Goal: Information Seeking & Learning: Learn about a topic

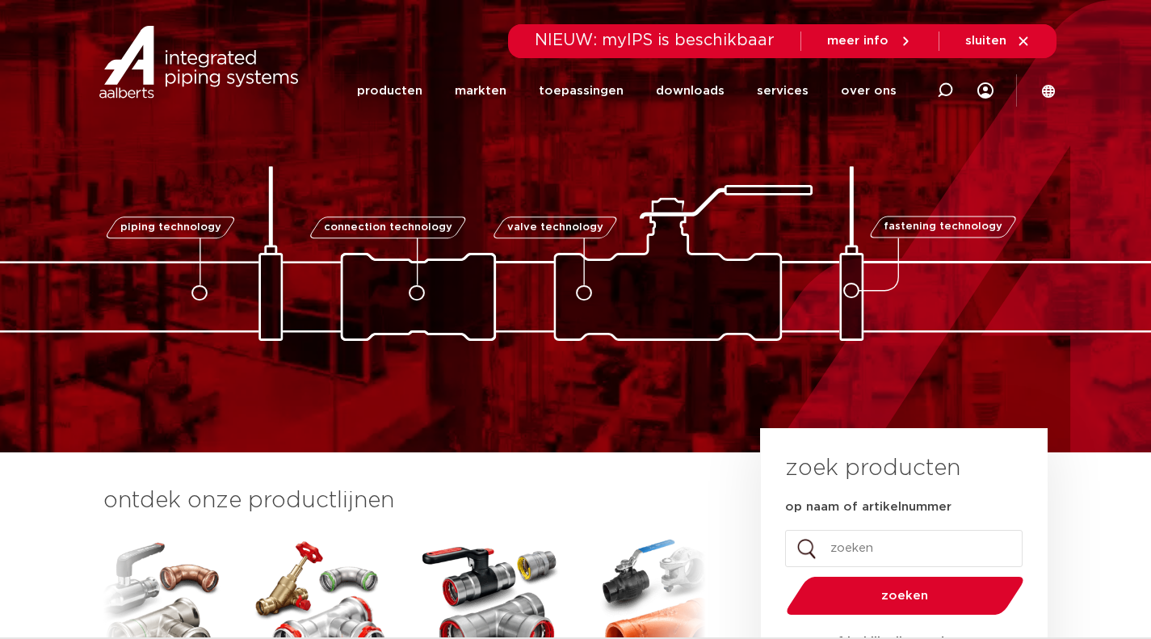
click at [422, 107] on link "producten" at bounding box center [389, 91] width 65 height 62
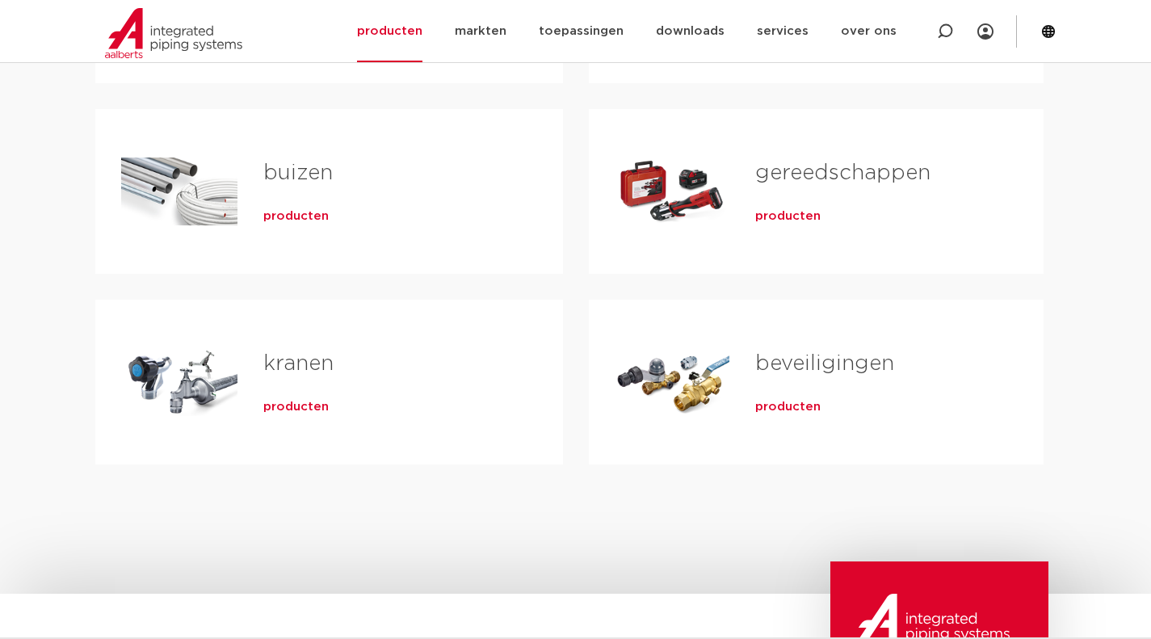
click at [133, 379] on div "Tabs. Open items met enter of spatie, sluit af met escape en navigeer met de pi…" at bounding box center [179, 381] width 116 height 113
click at [290, 408] on span "producten" at bounding box center [295, 407] width 65 height 16
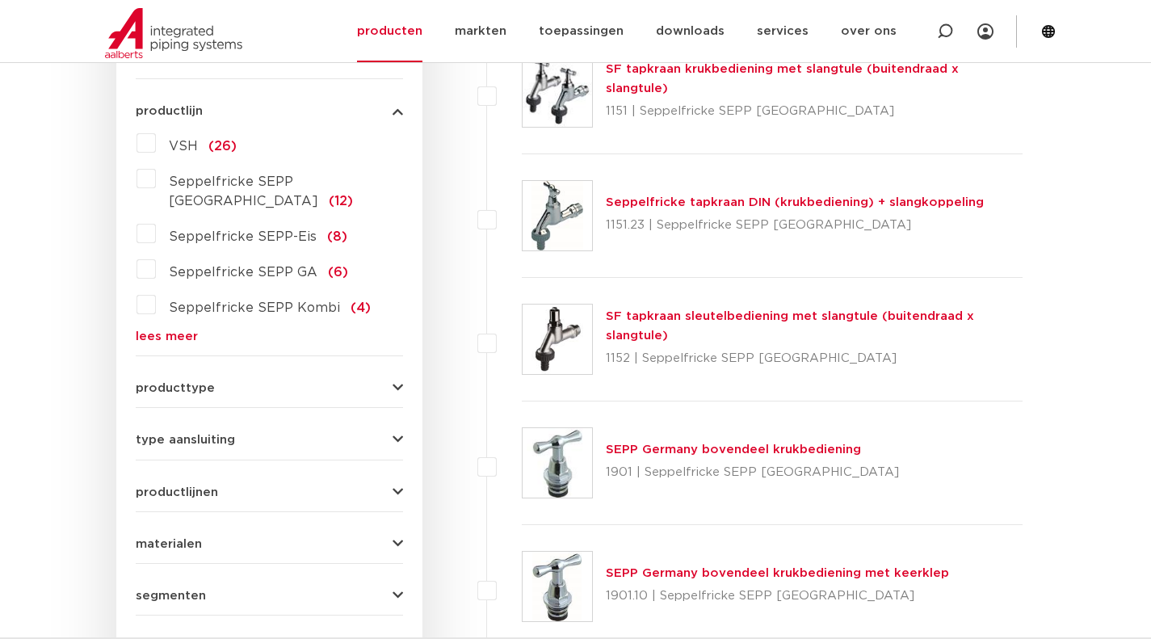
scroll to position [358, 0]
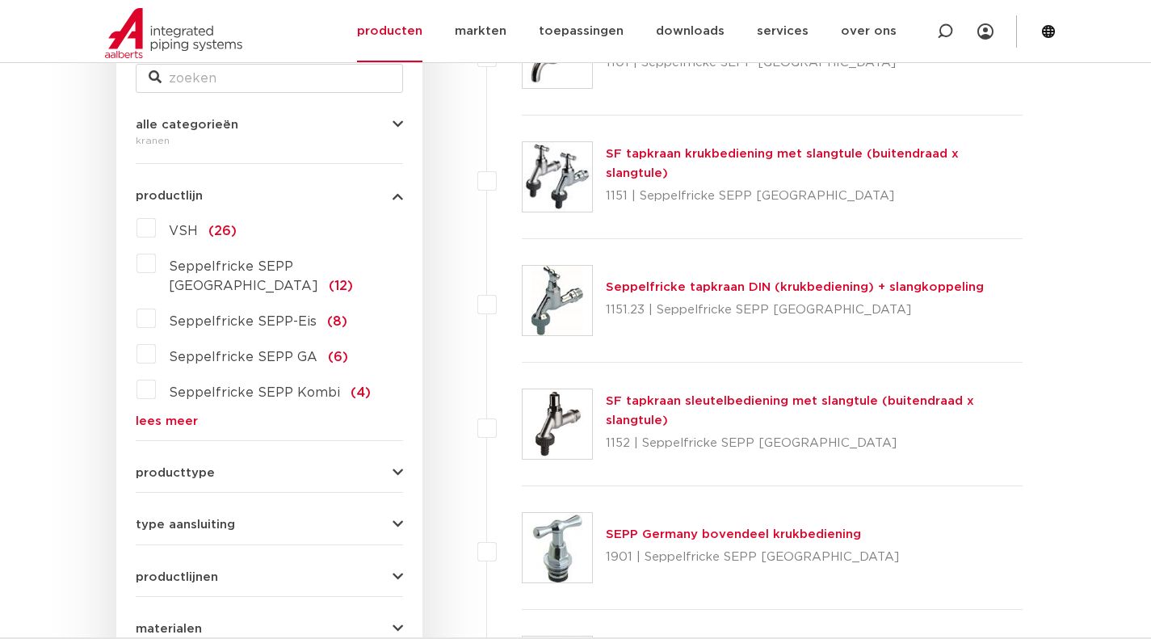
click at [699, 162] on link "SF tapkraan krukbediening met slangtule (buitendraad x slangtule)" at bounding box center [782, 163] width 353 height 31
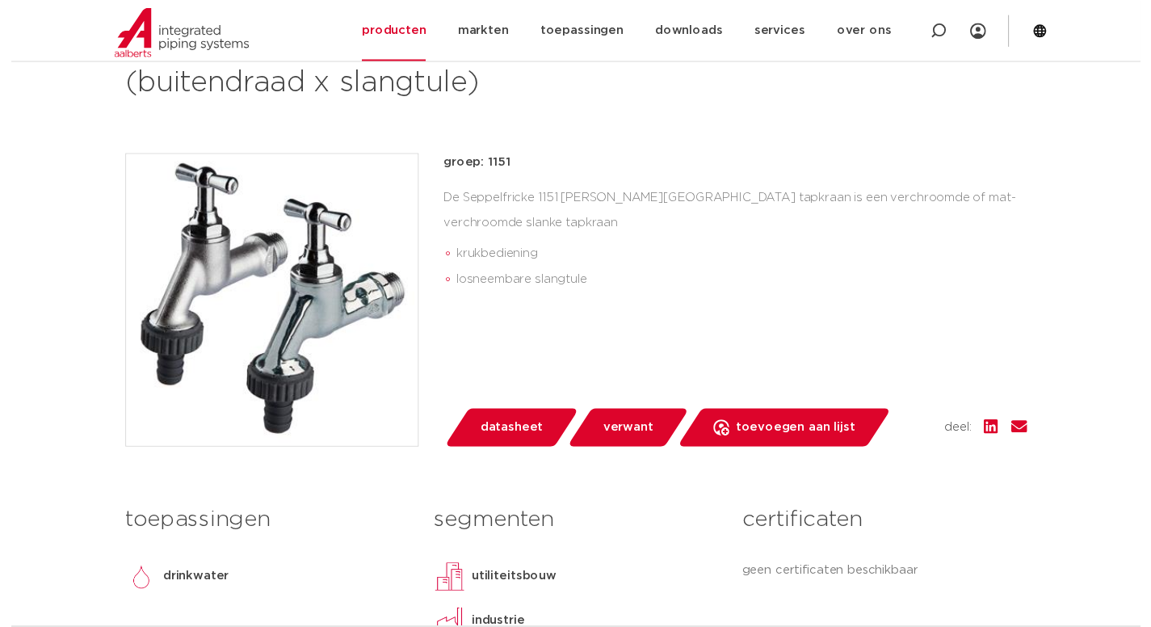
scroll to position [404, 0]
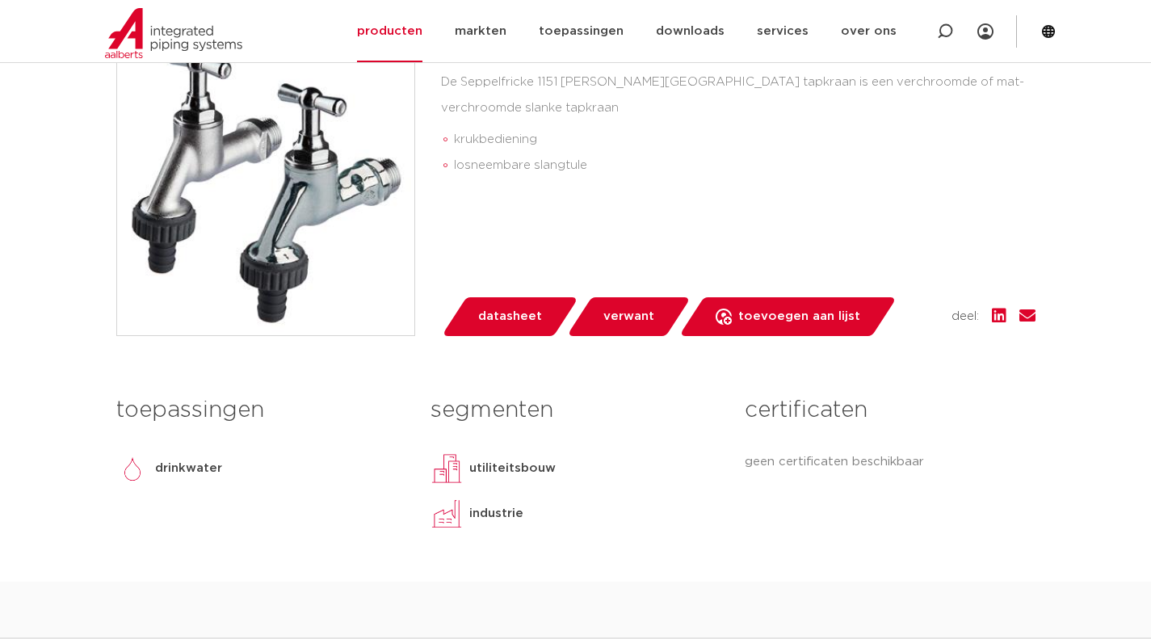
click at [524, 321] on span "datasheet" at bounding box center [510, 317] width 64 height 26
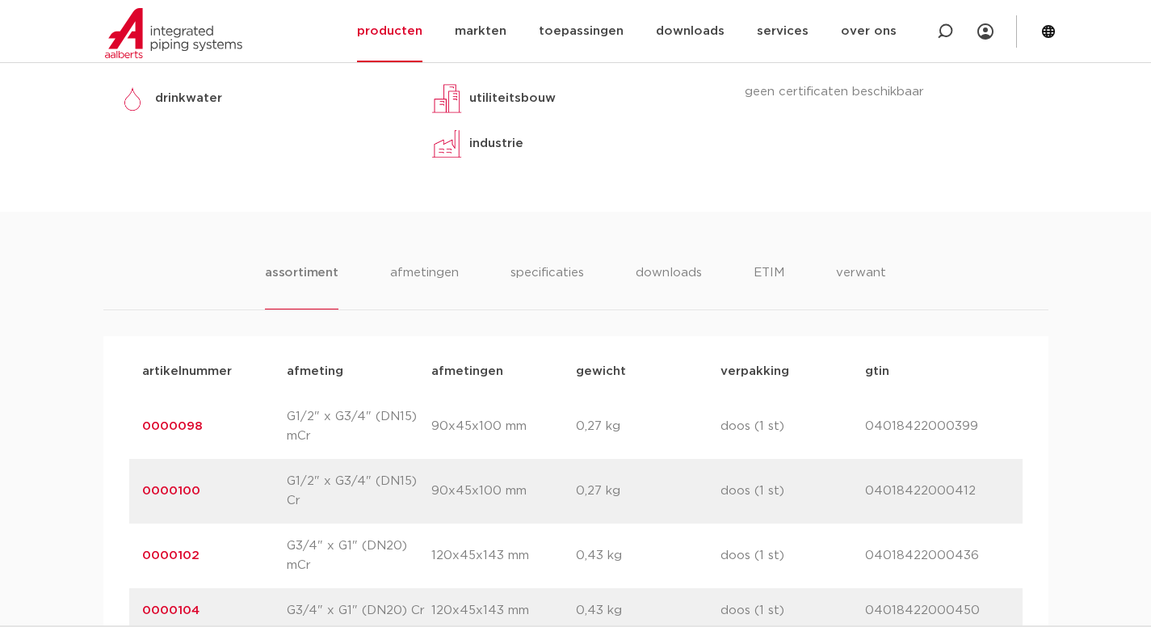
scroll to position [808, 0]
click at [541, 271] on li "specificaties" at bounding box center [546, 285] width 73 height 46
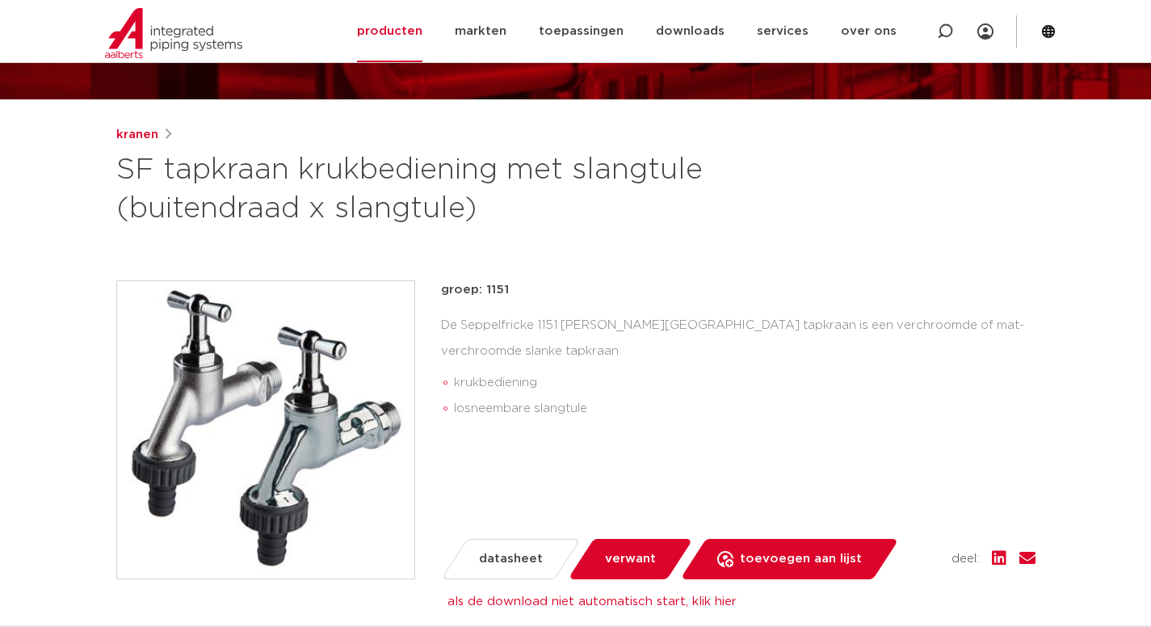
scroll to position [162, 0]
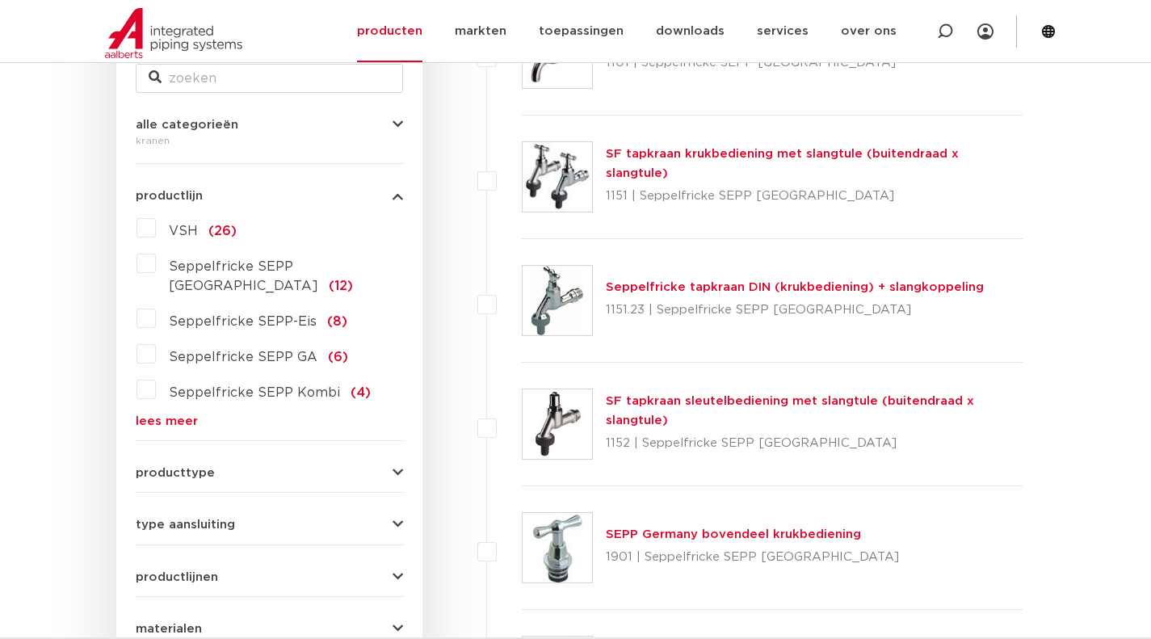
click at [151, 237] on div "VSH (26) Seppelfricke SEPP Germany (12) Seppelfricke SEPP-Eis (8) Seppelfricke …" at bounding box center [269, 321] width 267 height 212
click at [156, 231] on label "VSH (26)" at bounding box center [196, 228] width 81 height 26
click at [0, 0] on input "VSH (26)" at bounding box center [0, 0] width 0 height 0
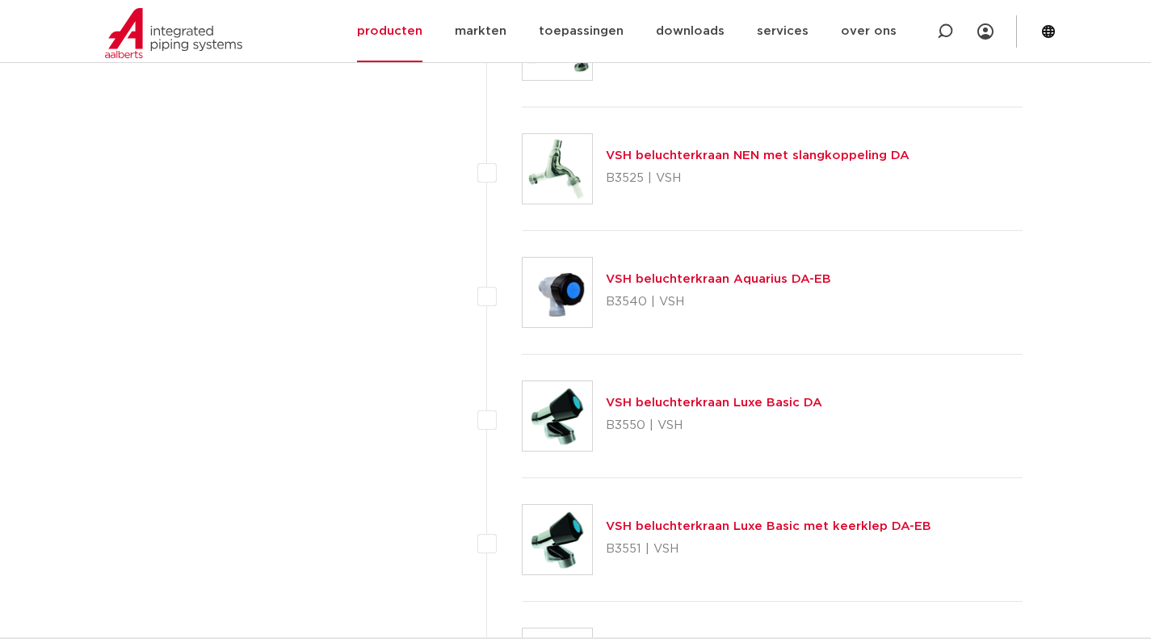
scroll to position [1246, 0]
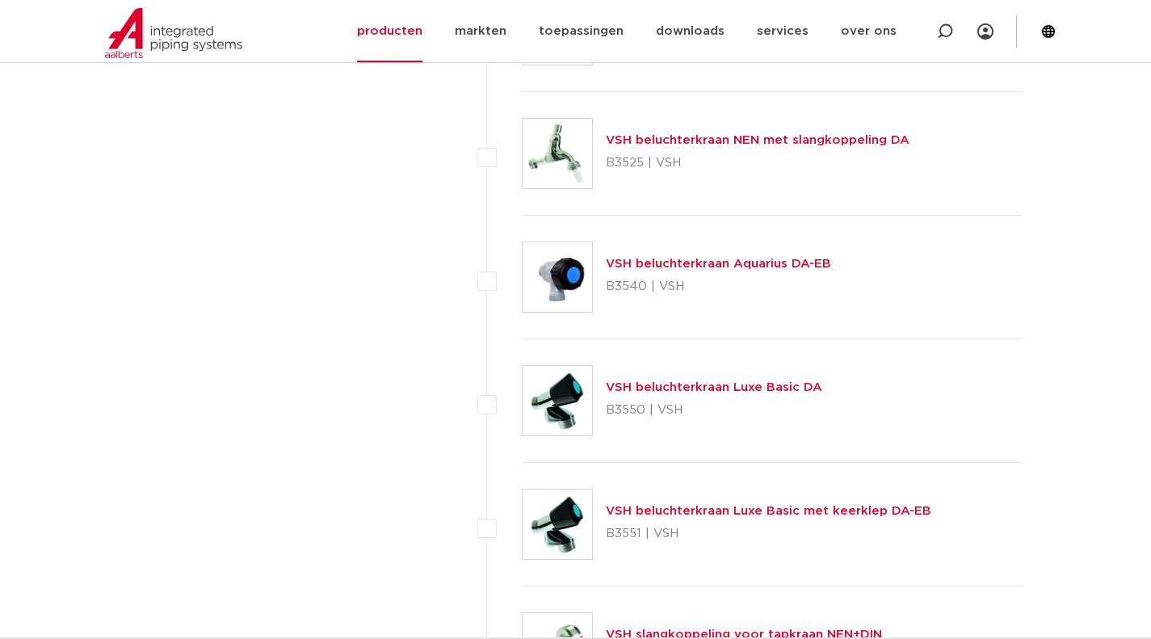
click at [638, 386] on link "VSH beluchterkraan Luxe Basic DA" at bounding box center [714, 387] width 216 height 12
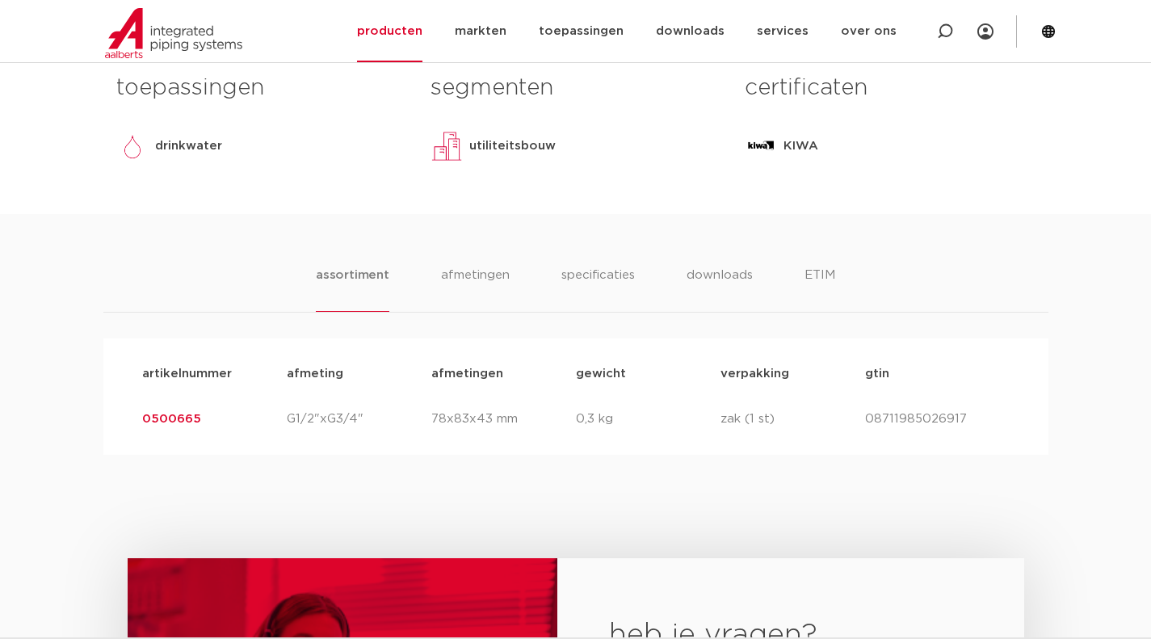
scroll to position [727, 0]
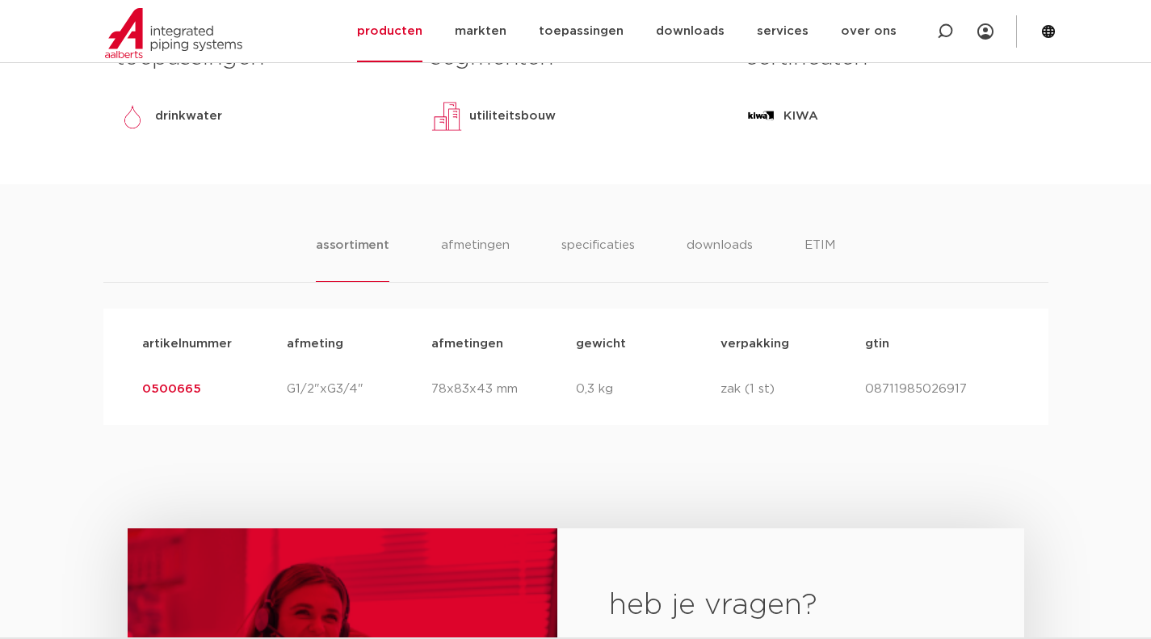
click at [479, 253] on li "afmetingen" at bounding box center [475, 259] width 69 height 46
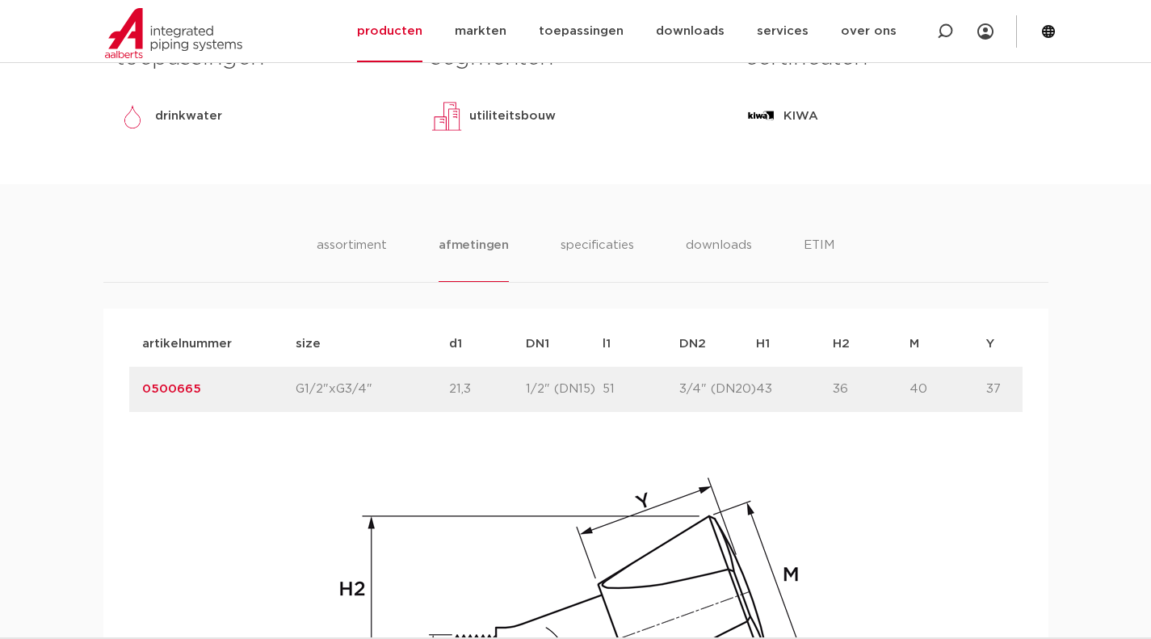
click at [577, 249] on li "specificaties" at bounding box center [596, 259] width 73 height 46
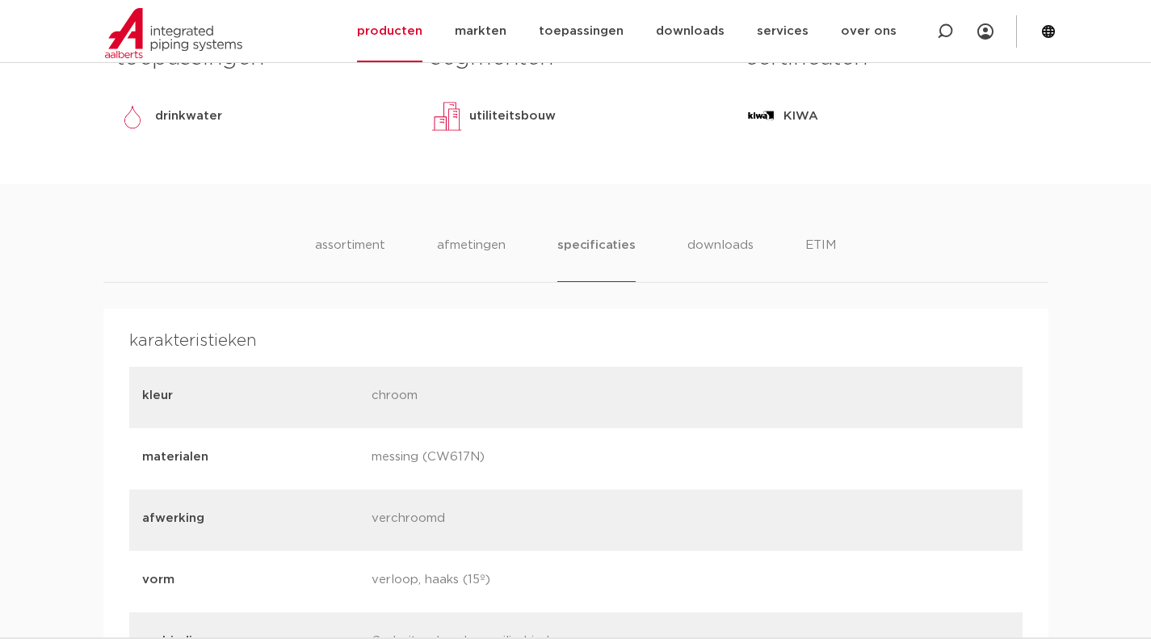
click at [321, 249] on li "assortiment" at bounding box center [350, 259] width 70 height 46
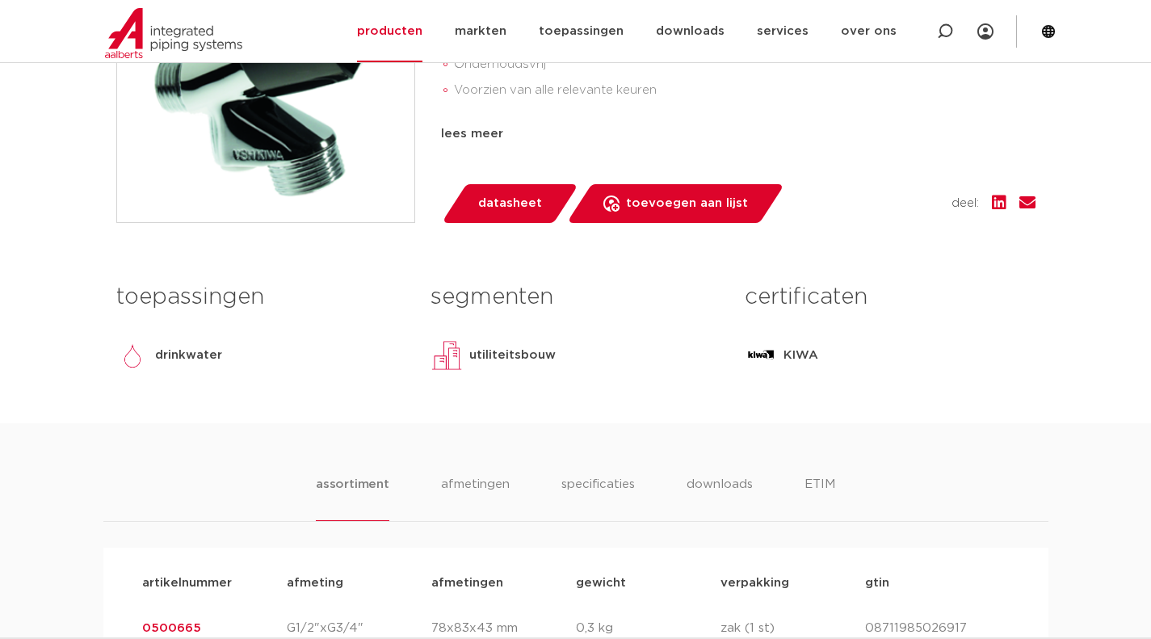
scroll to position [485, 0]
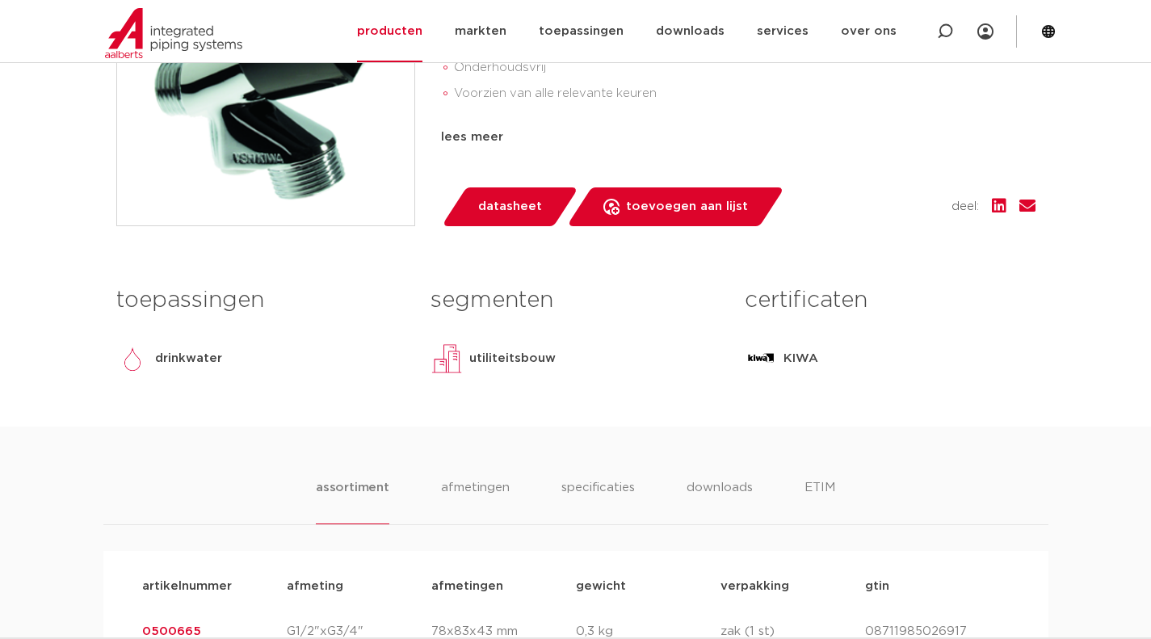
click at [639, 486] on ul "assortiment [GEOGRAPHIC_DATA] specificaties downloads ETIM" at bounding box center [575, 501] width 519 height 46
click at [615, 482] on li "specificaties" at bounding box center [597, 501] width 73 height 46
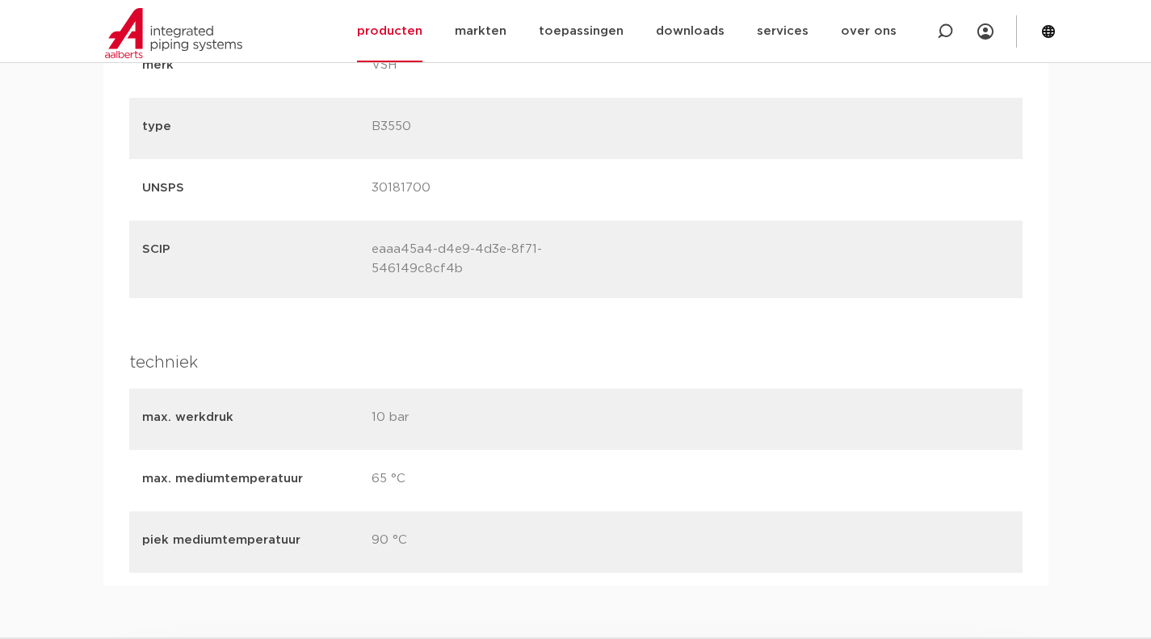
scroll to position [1777, 0]
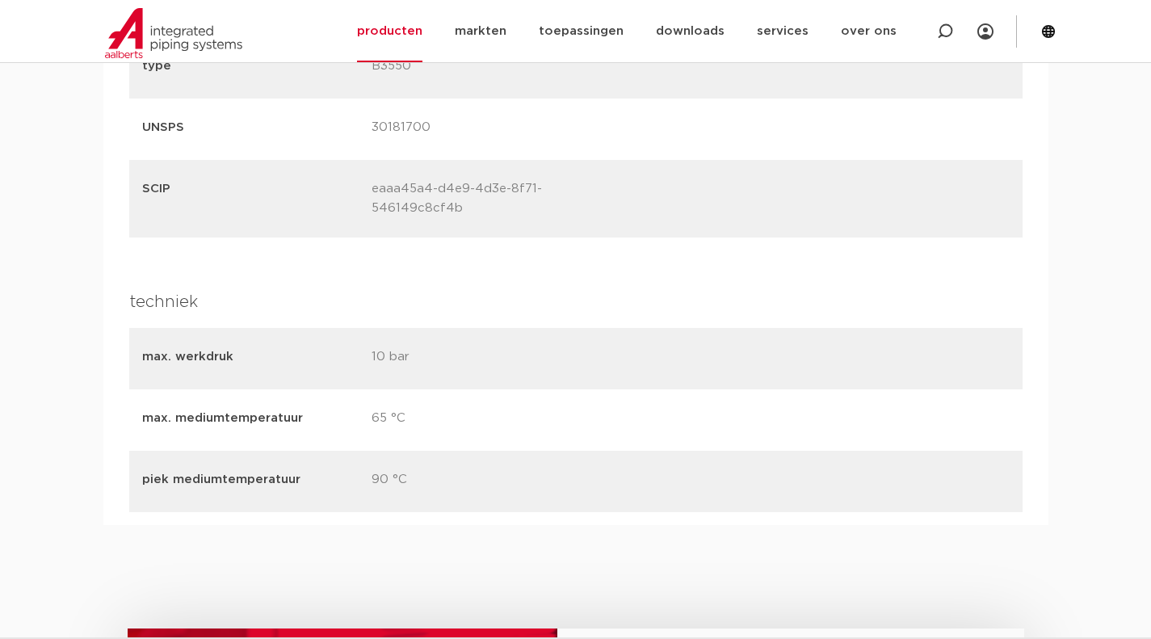
drag, startPoint x: 372, startPoint y: 418, endPoint x: 412, endPoint y: 418, distance: 39.6
click at [412, 418] on p "65 °C" at bounding box center [479, 420] width 217 height 23
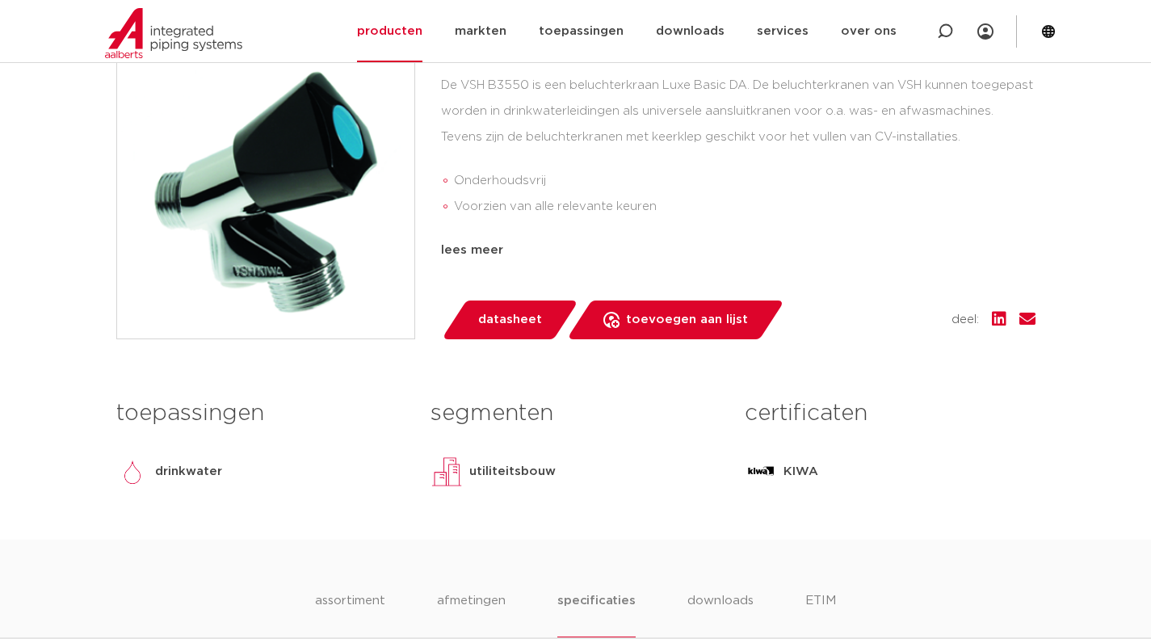
scroll to position [242, 0]
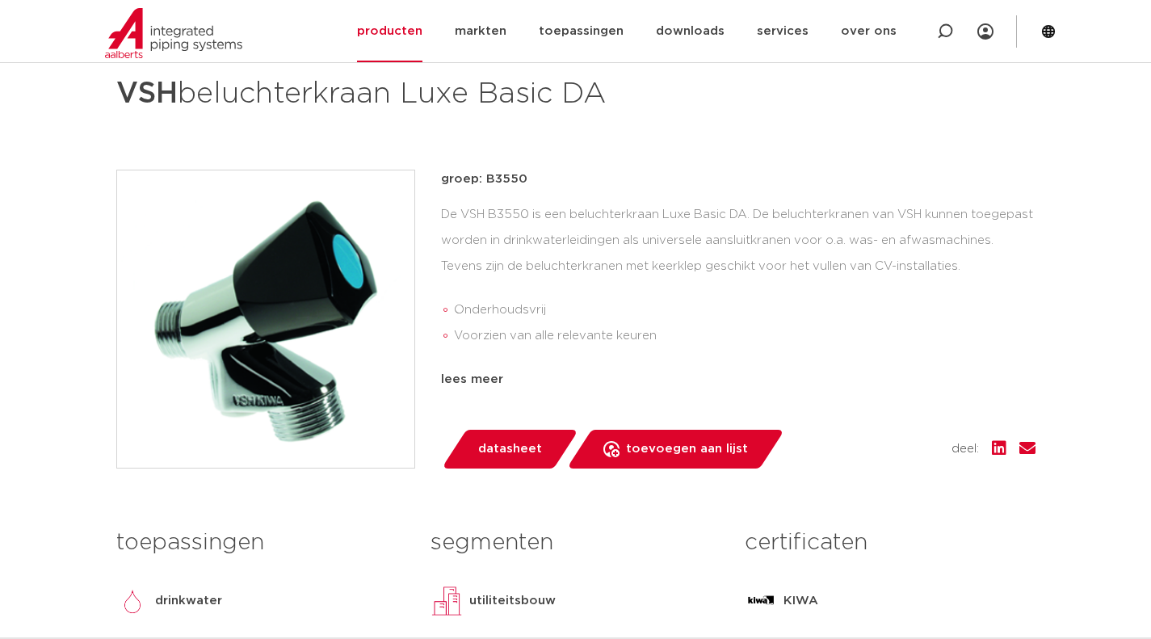
drag, startPoint x: 709, startPoint y: 312, endPoint x: 710, endPoint y: 299, distance: 12.9
click at [709, 309] on div "De VSH B3550 is een beluchterkraan Luxe Basic DA. De beluchterkranen van VSH ku…" at bounding box center [738, 283] width 594 height 162
